Goal: Communication & Community: Answer question/provide support

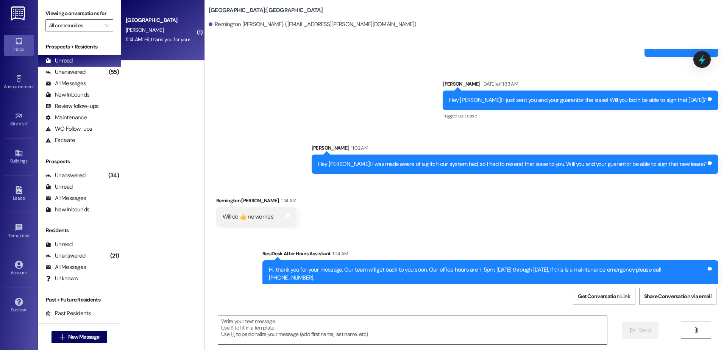
scroll to position [955, 0]
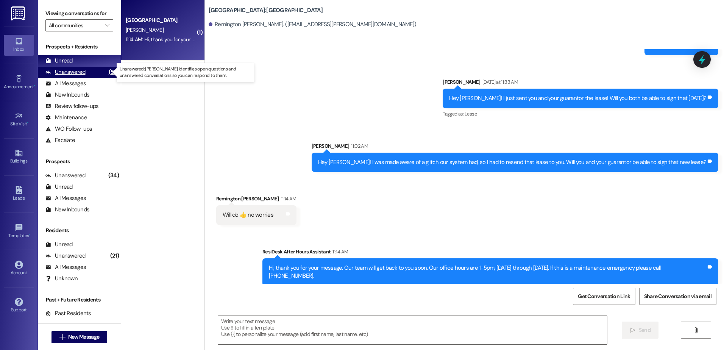
click at [58, 72] on div "Unanswered" at bounding box center [65, 72] width 40 height 8
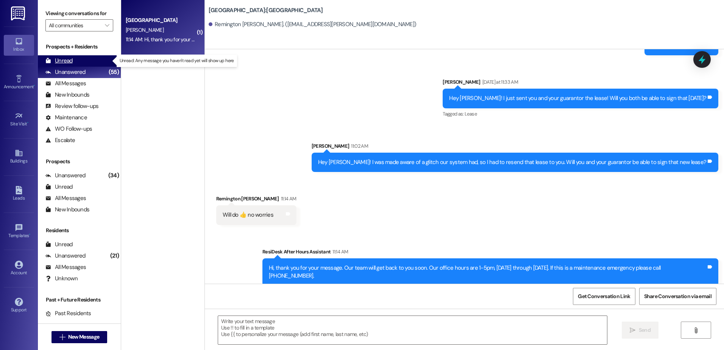
click at [61, 62] on div "Unread" at bounding box center [58, 61] width 27 height 8
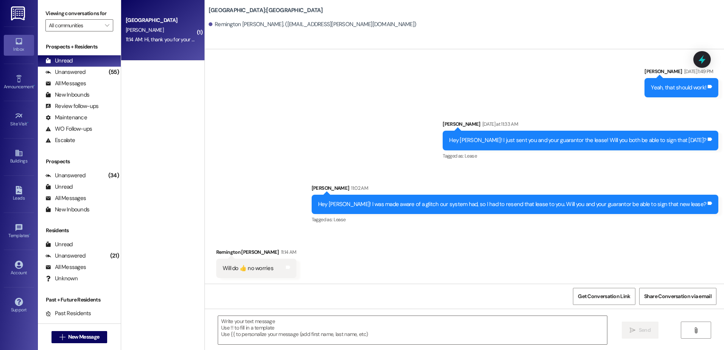
scroll to position [977, 0]
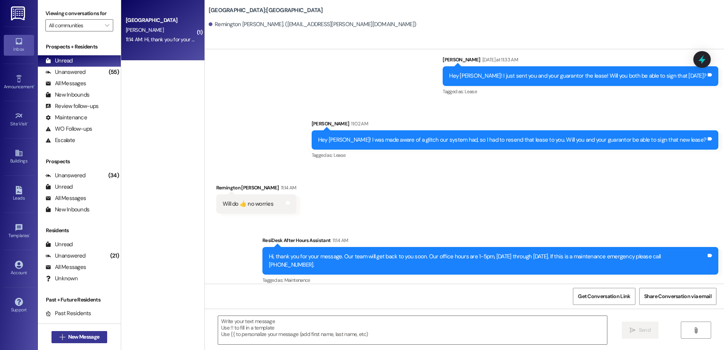
click at [88, 339] on span "New Message" at bounding box center [83, 337] width 31 height 8
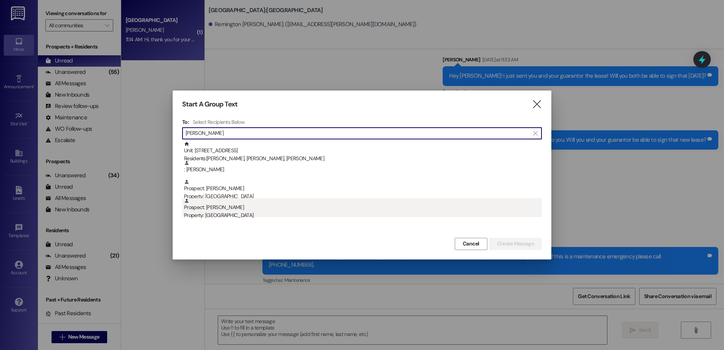
type input "[PERSON_NAME]"
click at [222, 213] on div "Property: [GEOGRAPHIC_DATA]" at bounding box center [363, 215] width 358 height 8
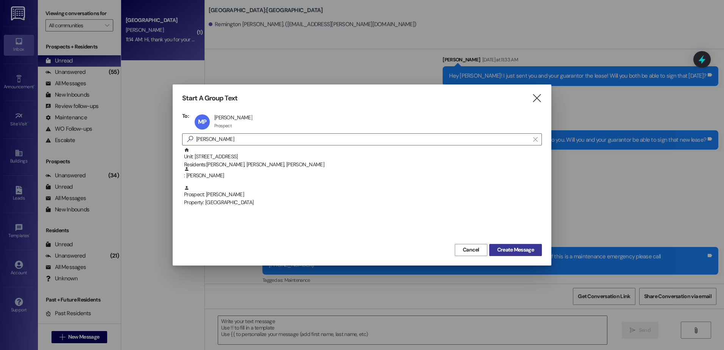
click at [527, 249] on span "Create Message" at bounding box center [515, 250] width 37 height 8
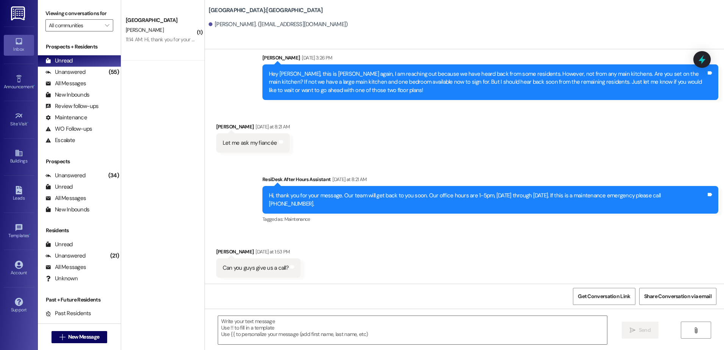
scroll to position [144, 0]
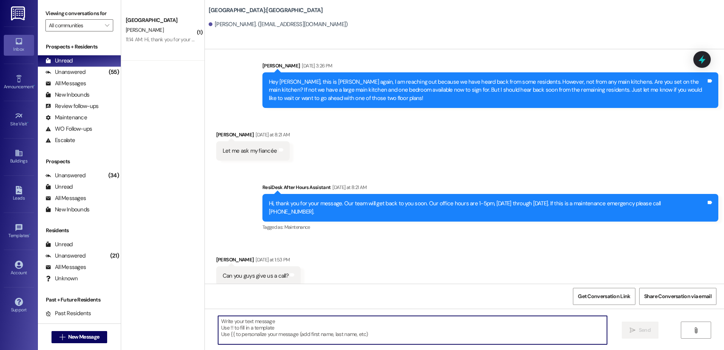
click at [251, 325] on textarea at bounding box center [412, 330] width 389 height 28
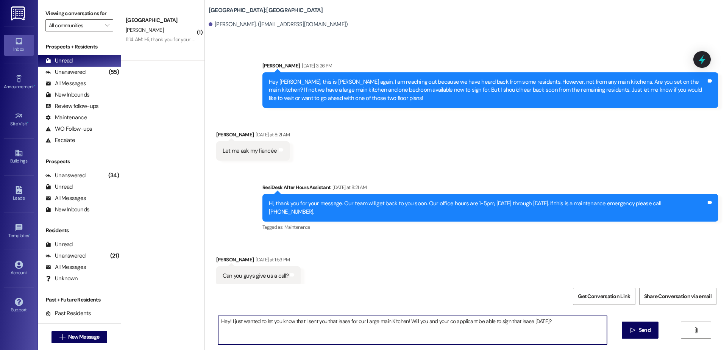
type textarea "Hey! I just wanted to let you know that I sent you that lease for our Large mai…"
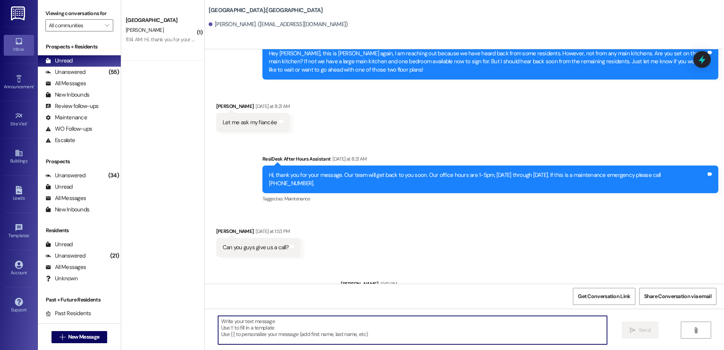
scroll to position [196, 0]
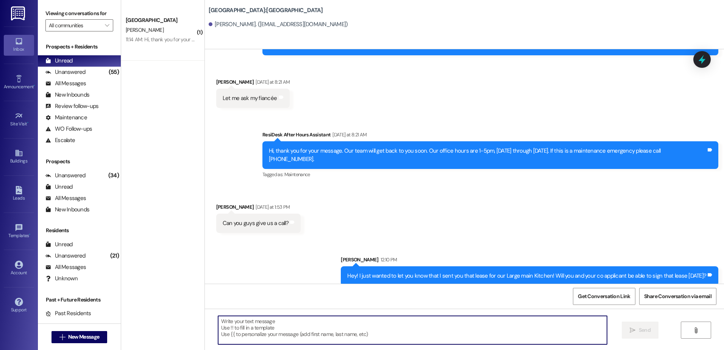
click at [393, 272] on div "Hey! I just wanted to let you know that I sent you that lease for our Large mai…" at bounding box center [526, 276] width 359 height 8
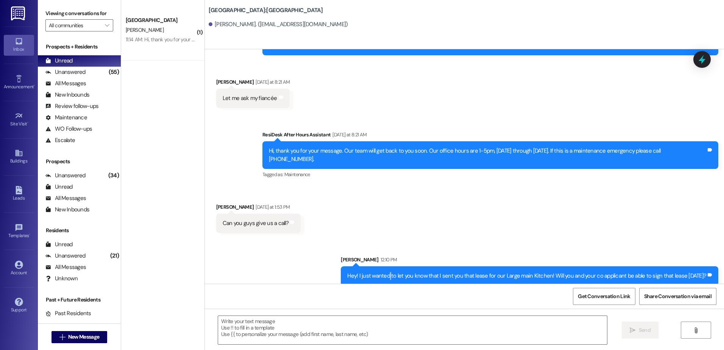
click at [393, 272] on div "Hey! I just wanted to let you know that I sent you that lease for our Large mai…" at bounding box center [526, 276] width 359 height 8
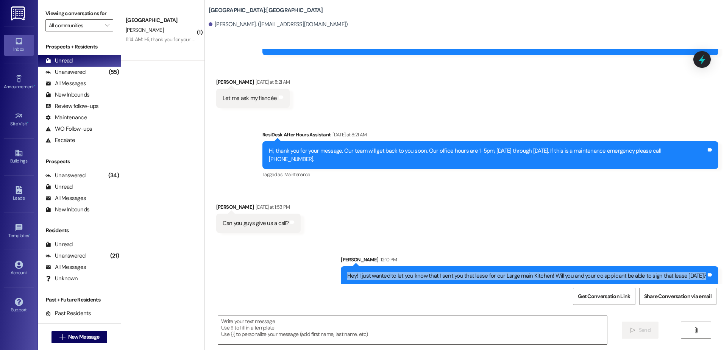
click at [393, 272] on div "Hey! I just wanted to let you know that I sent you that lease for our Large mai…" at bounding box center [526, 276] width 359 height 8
copy div "Hey! I just wanted to let you know that I sent you that lease for our Large mai…"
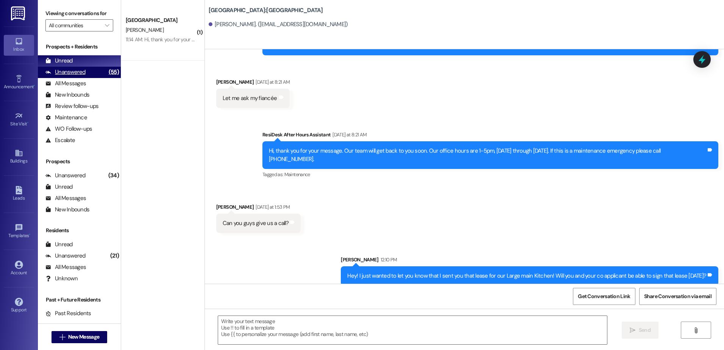
click at [90, 72] on div "Unanswered (55)" at bounding box center [79, 72] width 83 height 11
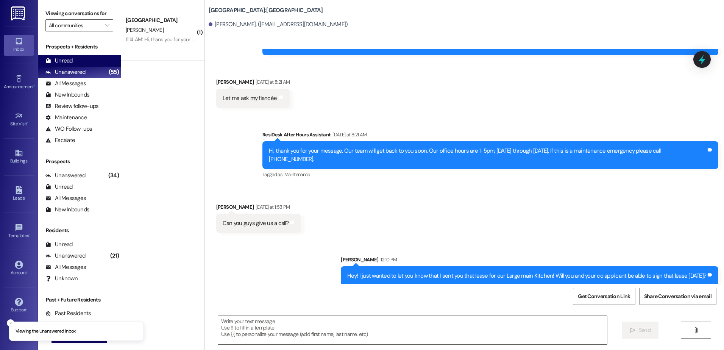
click at [87, 61] on div "Unread (0)" at bounding box center [79, 60] width 83 height 11
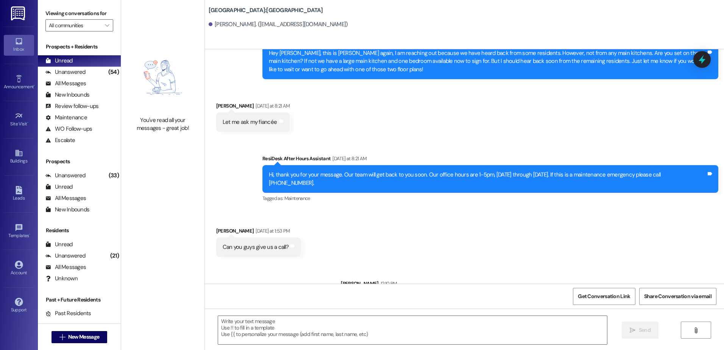
scroll to position [207, 0]
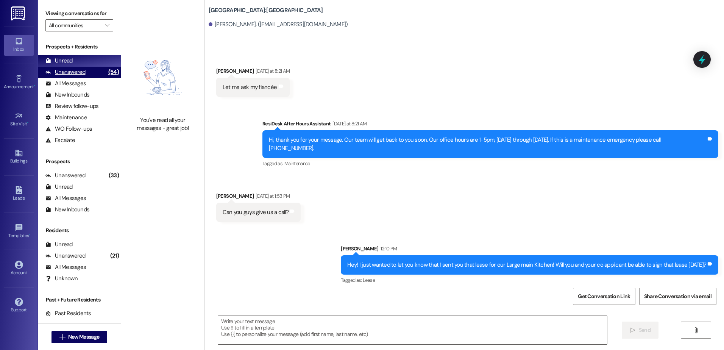
click at [83, 69] on div "Unanswered" at bounding box center [65, 72] width 40 height 8
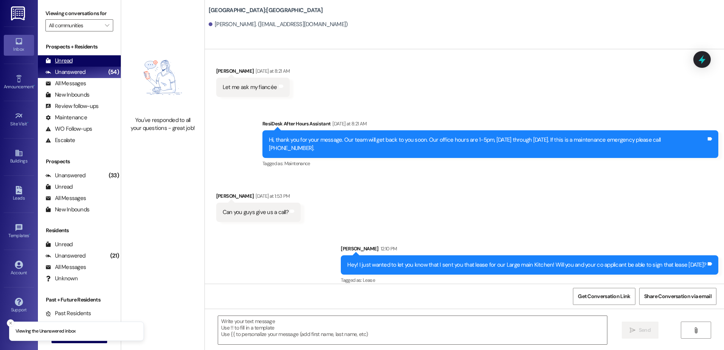
click at [83, 64] on div "Unread (0)" at bounding box center [79, 60] width 83 height 11
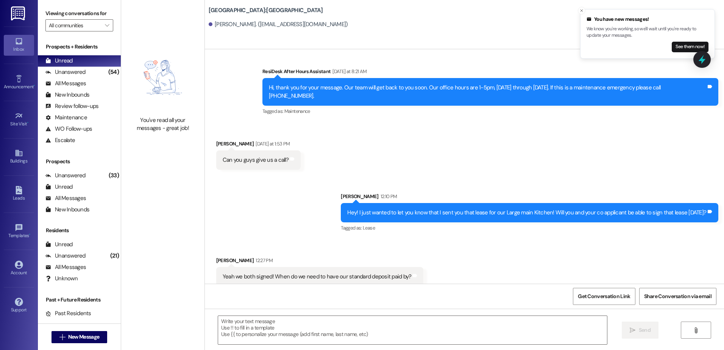
scroll to position [260, 0]
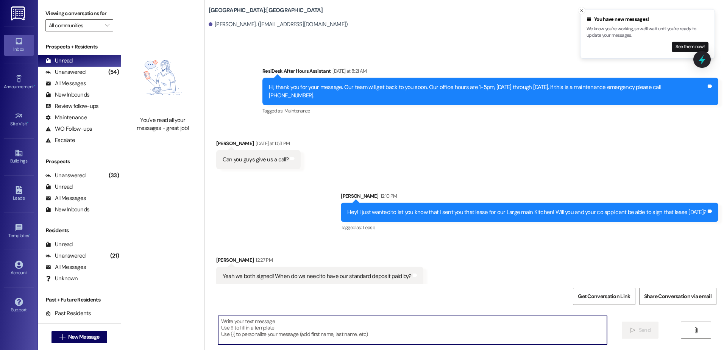
click at [307, 334] on textarea at bounding box center [412, 330] width 389 height 28
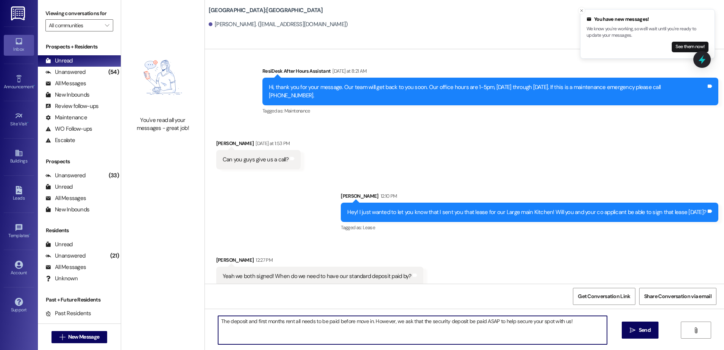
type textarea "The deposit and first months rent all needs to be paid before move in. However,…"
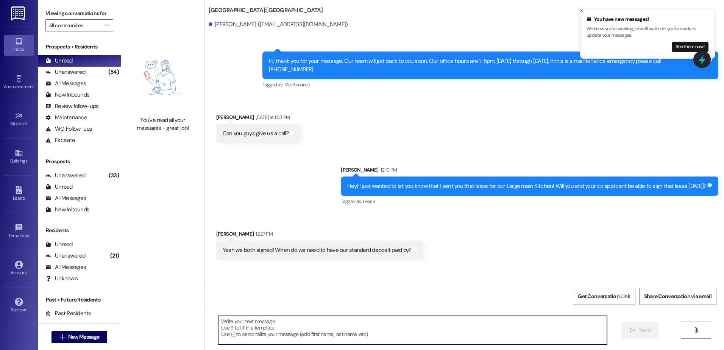
scroll to position [313, 0]
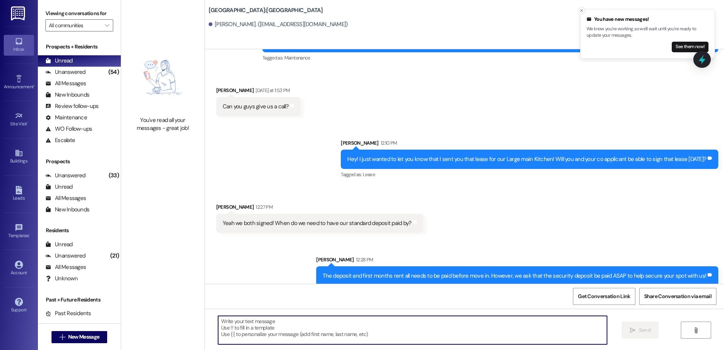
click at [581, 10] on line "Close toast" at bounding box center [582, 10] width 2 height 2
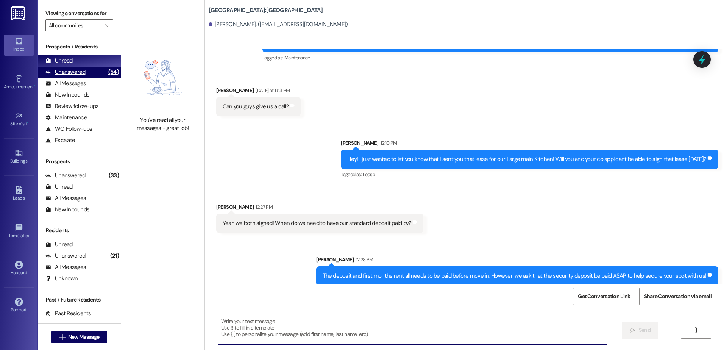
click at [94, 74] on div "Unanswered (54)" at bounding box center [79, 72] width 83 height 11
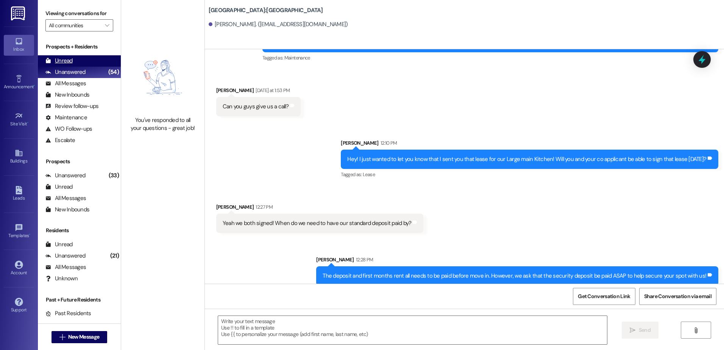
click at [95, 66] on div "Unread (0)" at bounding box center [79, 60] width 83 height 11
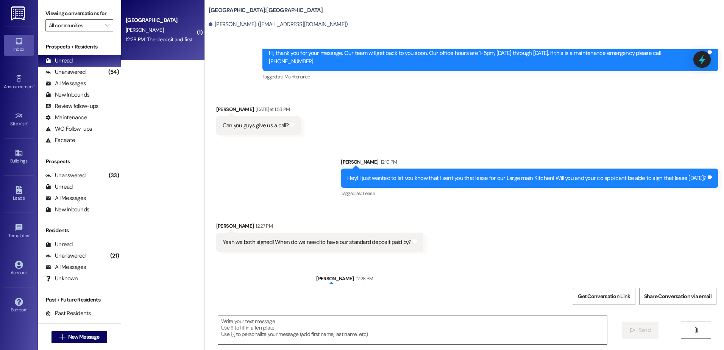
scroll to position [324, 0]
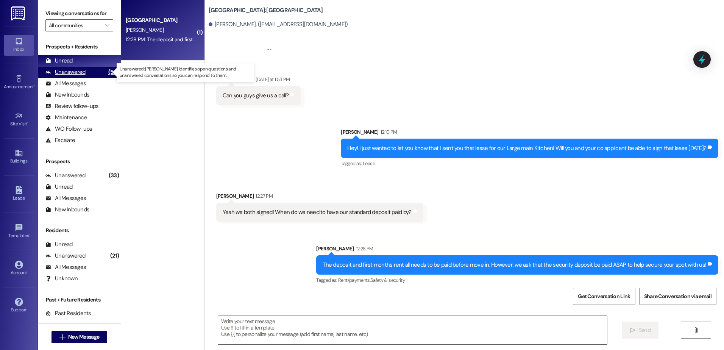
click at [106, 73] on div "(54)" at bounding box center [113, 72] width 14 height 12
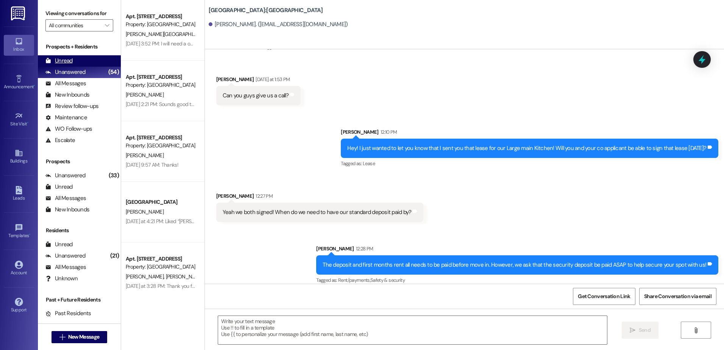
click at [97, 62] on div "Unread (0)" at bounding box center [79, 60] width 83 height 11
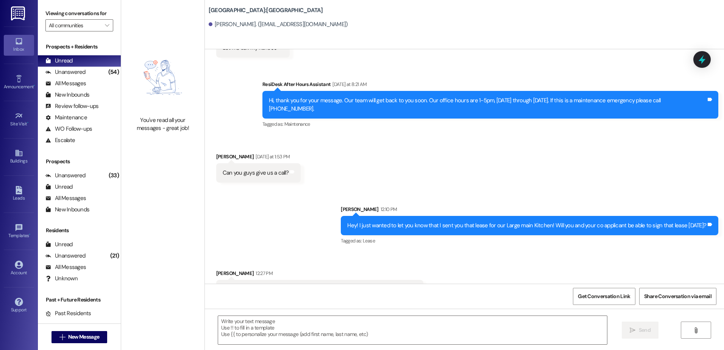
scroll to position [260, 0]
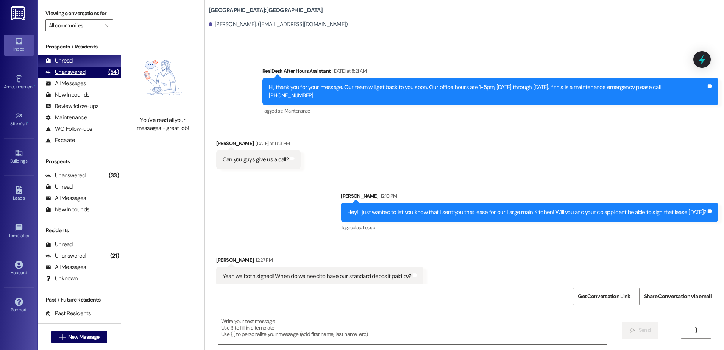
click at [90, 73] on div "Unanswered (54)" at bounding box center [79, 72] width 83 height 11
click at [87, 64] on div "Unread (0)" at bounding box center [79, 60] width 83 height 11
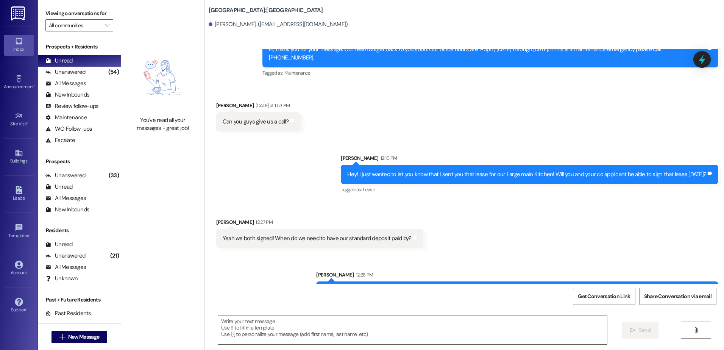
scroll to position [324, 0]
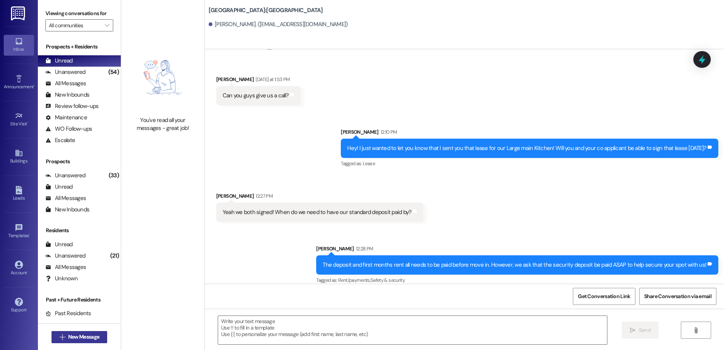
click at [89, 339] on span "New Message" at bounding box center [83, 337] width 31 height 8
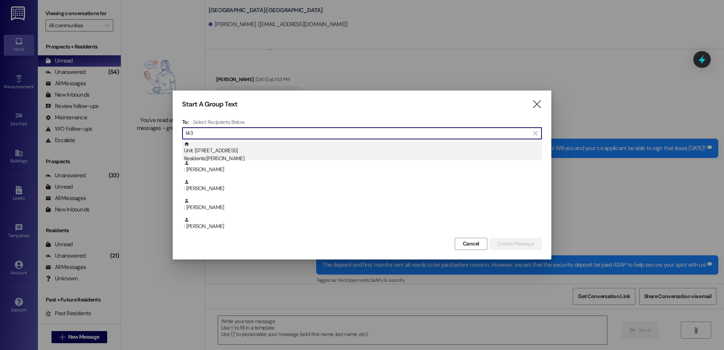
type input "143"
click at [270, 149] on div "Unit: 143 - 1 Central Park Residents: [PERSON_NAME]" at bounding box center [363, 152] width 358 height 22
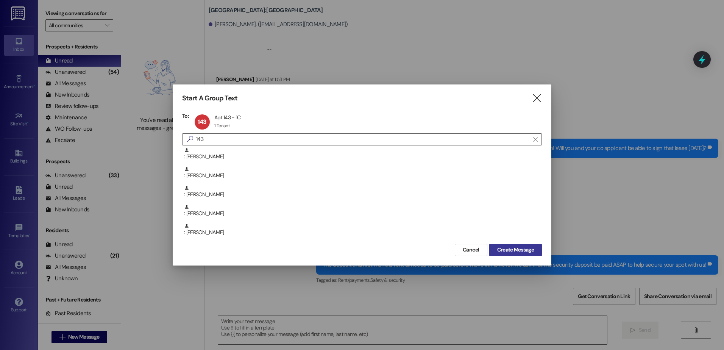
click at [510, 248] on span "Create Message" at bounding box center [515, 250] width 37 height 8
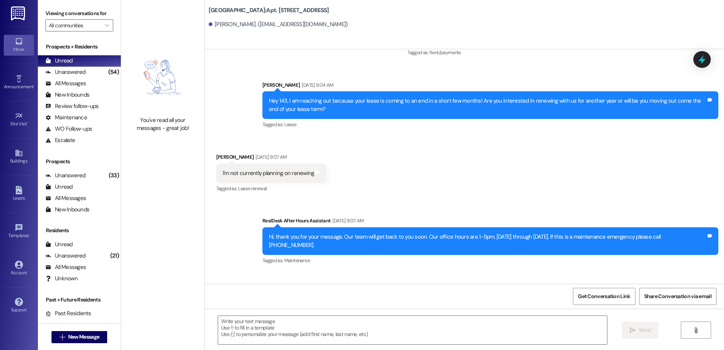
scroll to position [2689, 0]
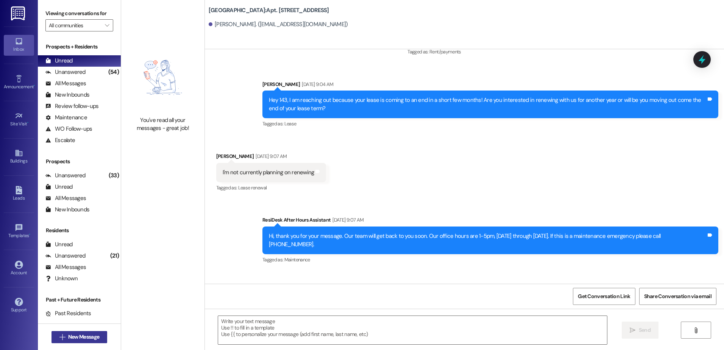
click at [79, 335] on span "New Message" at bounding box center [83, 337] width 31 height 8
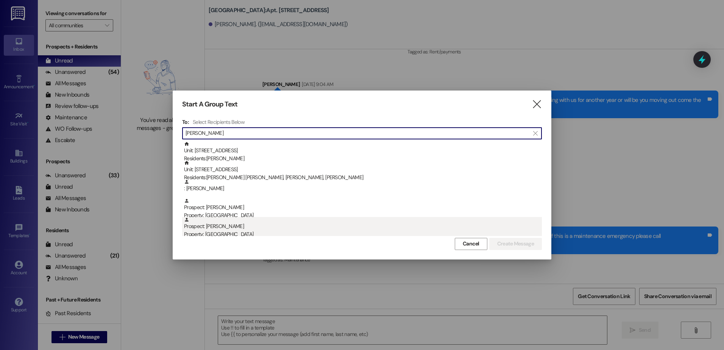
type input "[PERSON_NAME]"
click at [211, 234] on div "Property: [GEOGRAPHIC_DATA]" at bounding box center [363, 234] width 358 height 8
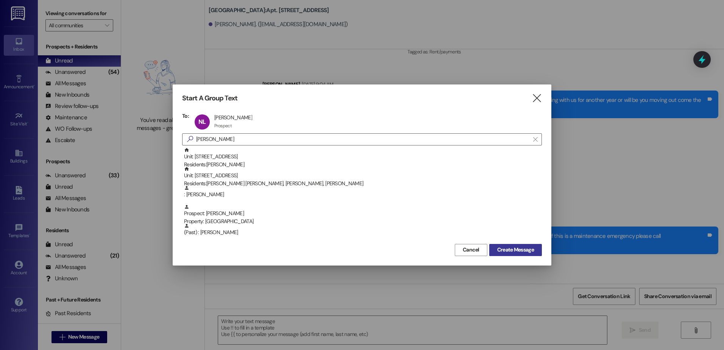
click at [518, 249] on span "Create Message" at bounding box center [515, 250] width 37 height 8
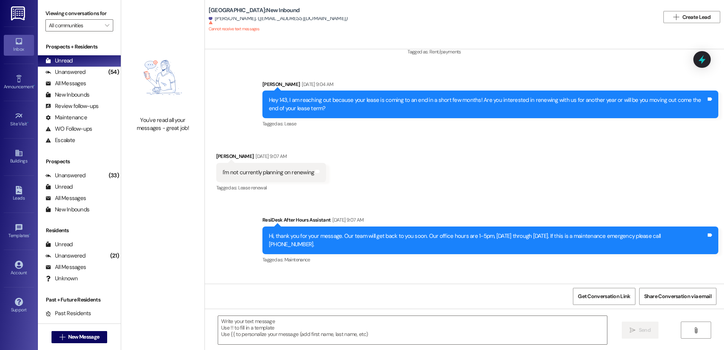
scroll to position [0, 0]
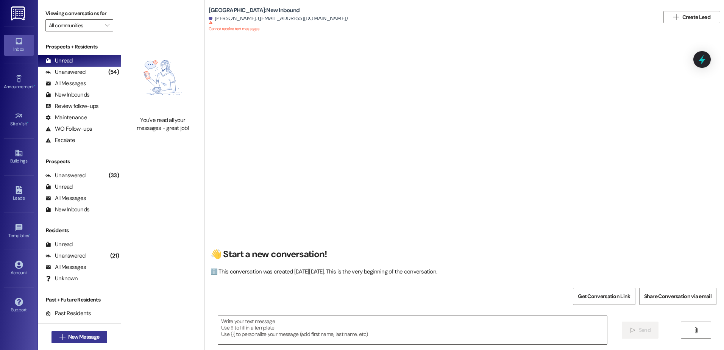
click at [75, 334] on button " New Message" at bounding box center [80, 337] width 56 height 12
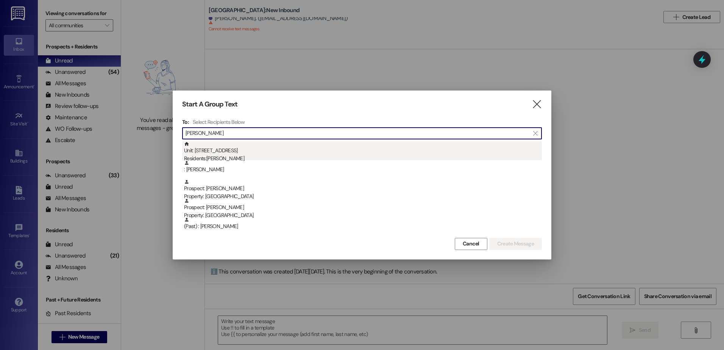
type input "[PERSON_NAME]"
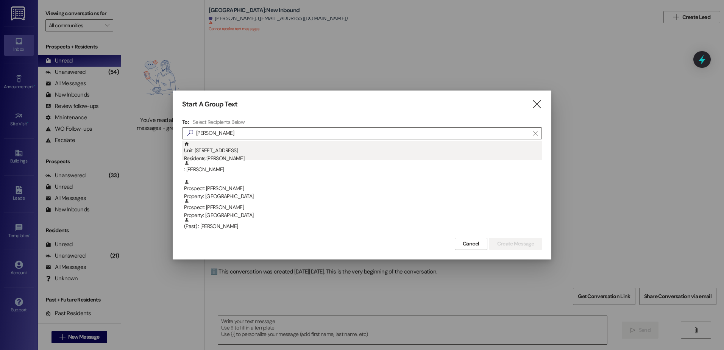
click at [267, 151] on div "Unit: 506 - 1 Central Park Residents: [PERSON_NAME]" at bounding box center [363, 152] width 358 height 22
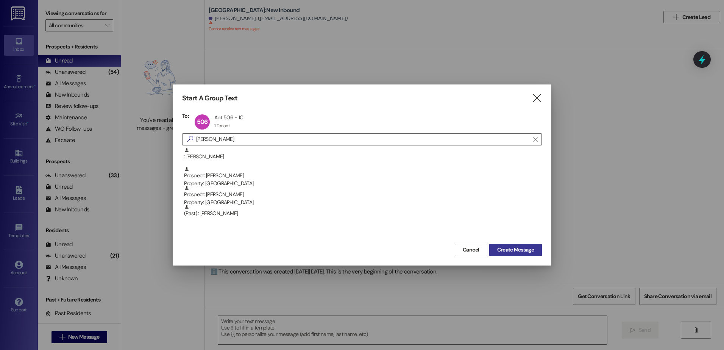
click at [514, 247] on span "Create Message" at bounding box center [515, 250] width 37 height 8
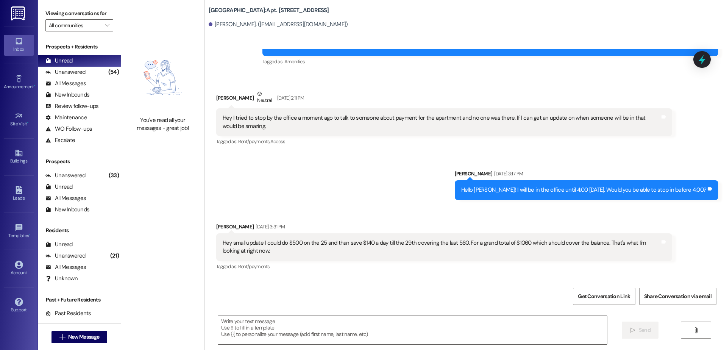
scroll to position [3468, 0]
